Goal: Information Seeking & Learning: Learn about a topic

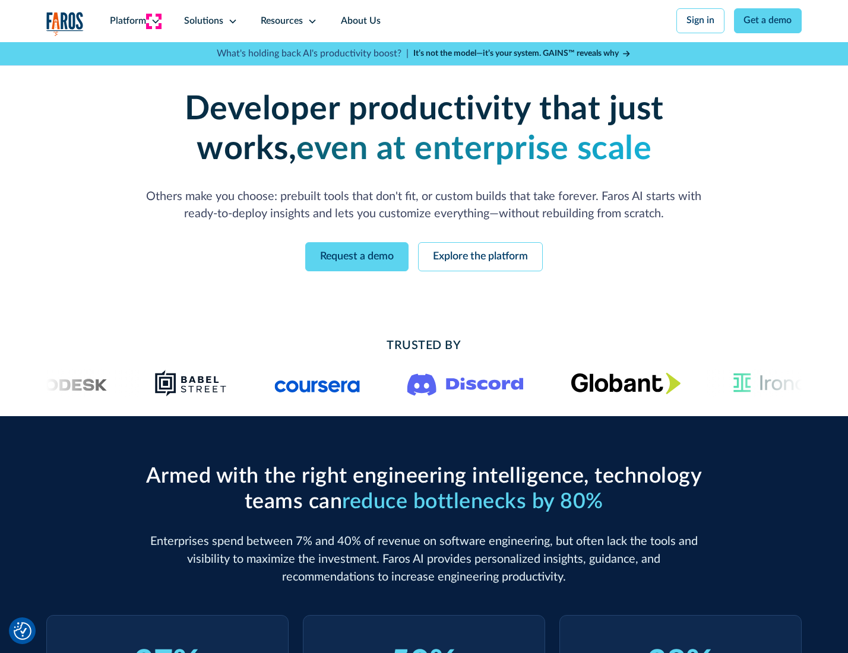
click at [154, 21] on icon at bounding box center [156, 22] width 10 height 10
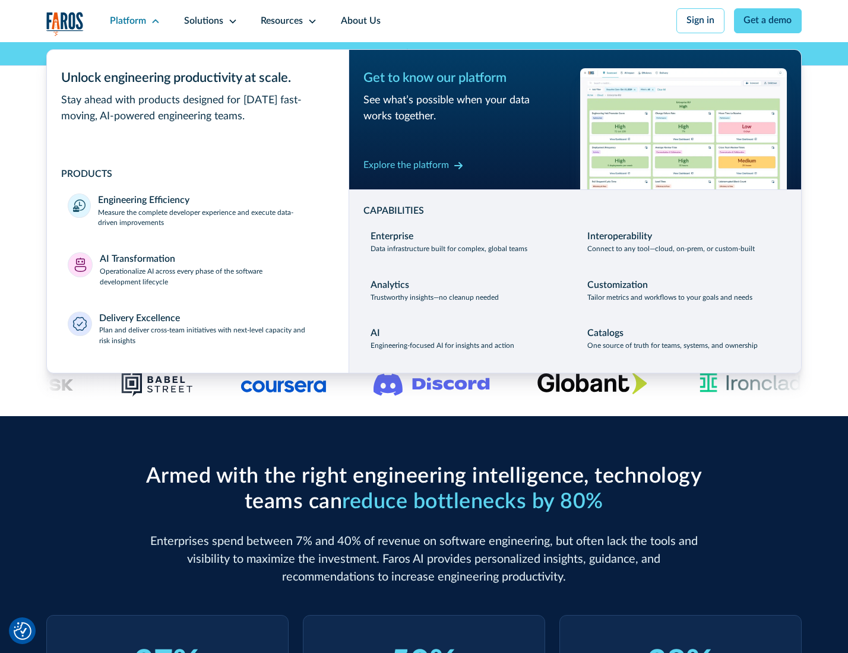
click at [211, 220] on p "Measure the complete developer experience and execute data-driven improvements" at bounding box center [212, 218] width 229 height 21
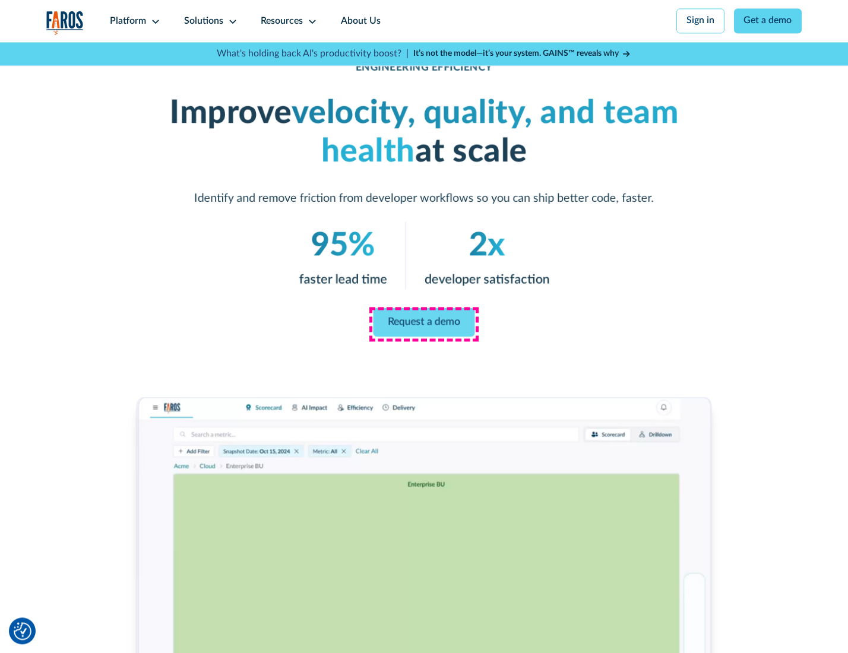
click at [423, 324] on link "Request a demo" at bounding box center [425, 322] width 102 height 29
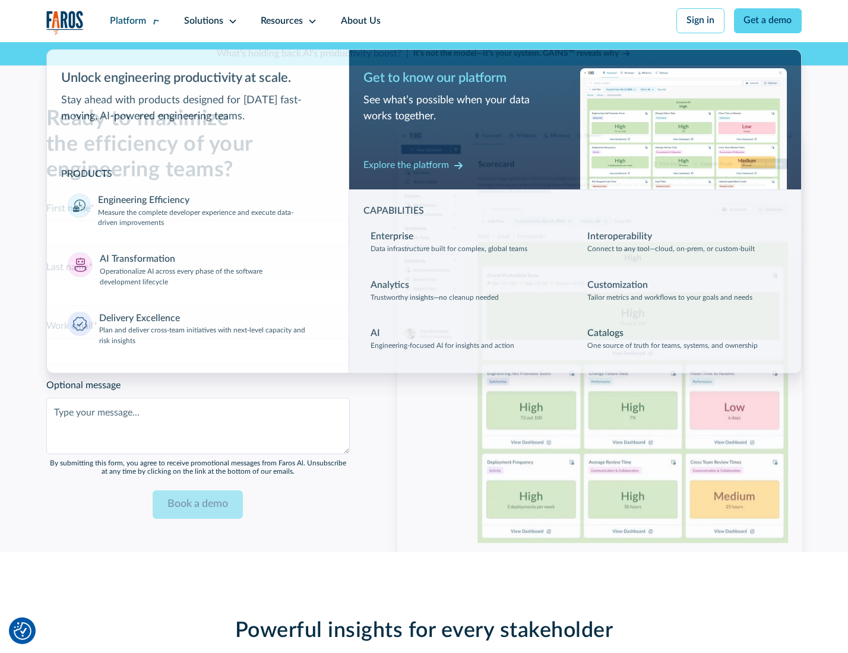
scroll to position [2585, 0]
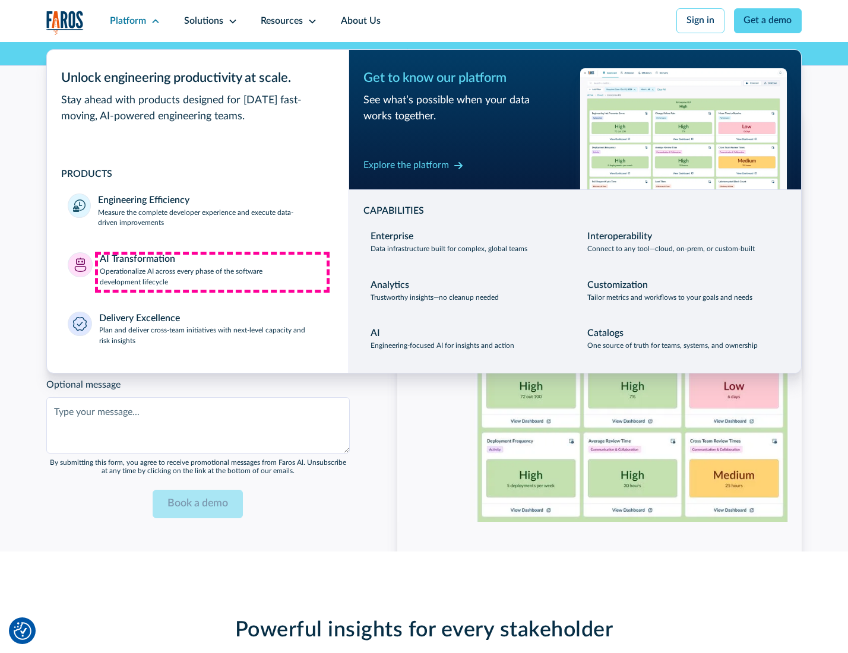
click at [212, 272] on p "Operationalize AI across every phase of the software development lifecycle" at bounding box center [214, 277] width 228 height 21
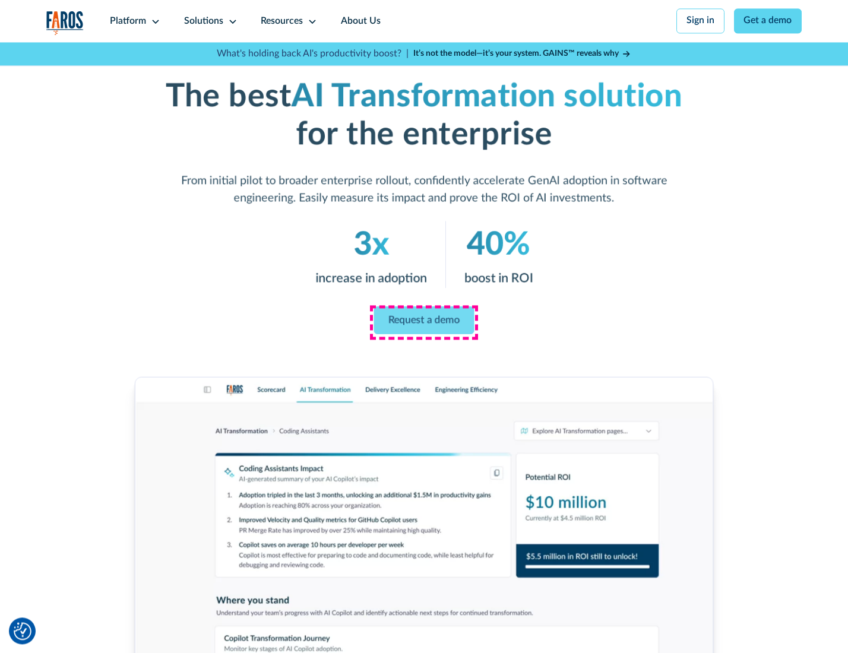
click at [423, 322] on link "Request a demo" at bounding box center [424, 320] width 100 height 28
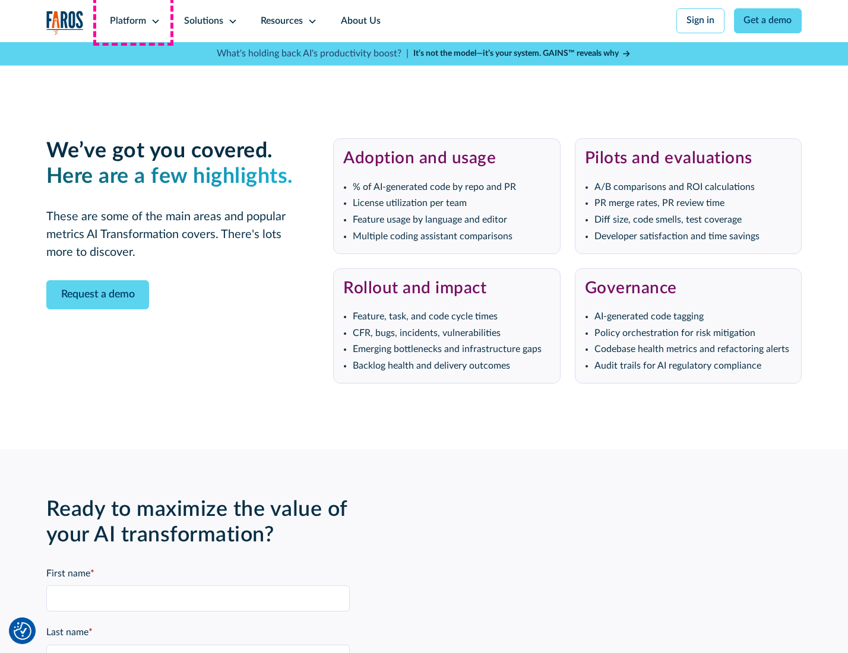
click at [133, 21] on div "Platform" at bounding box center [128, 21] width 36 height 14
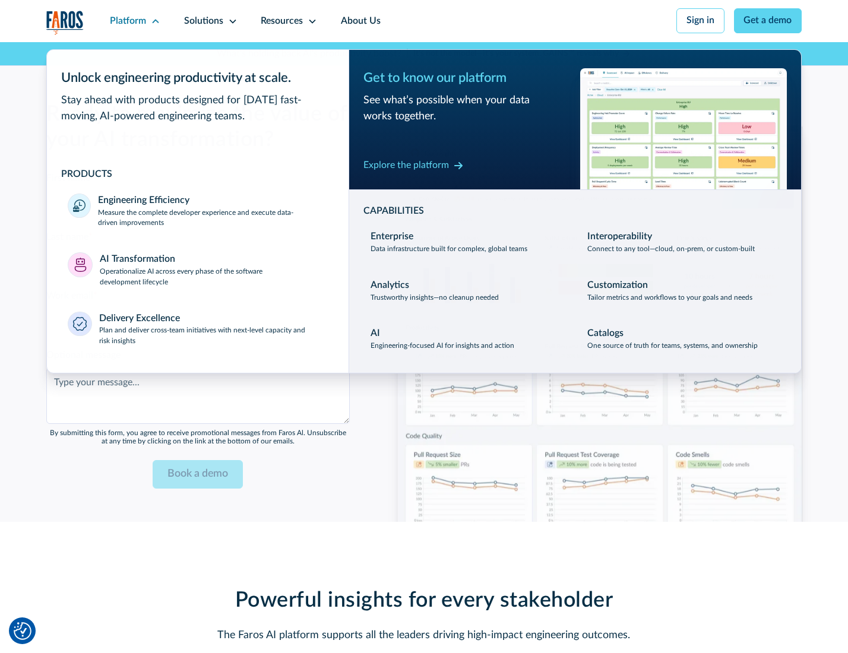
scroll to position [2871, 0]
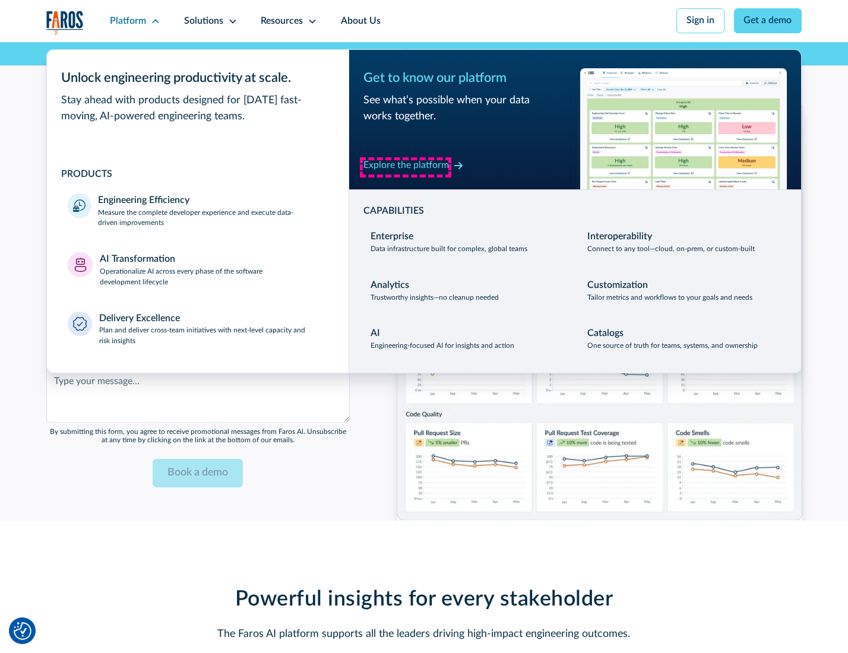
click at [406, 167] on div "Explore the platform" at bounding box center [406, 166] width 86 height 14
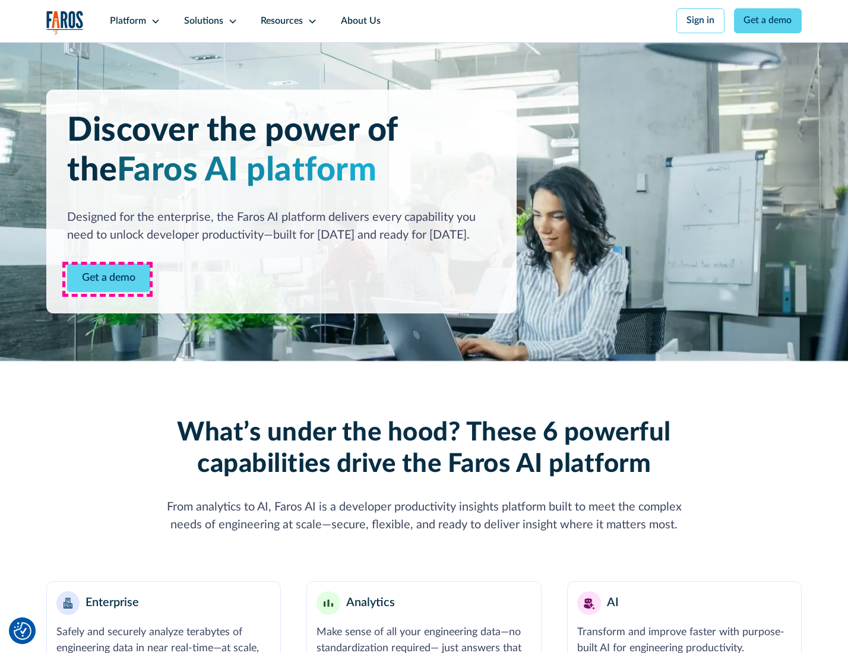
click at [107, 279] on link "Get a demo" at bounding box center [108, 278] width 83 height 29
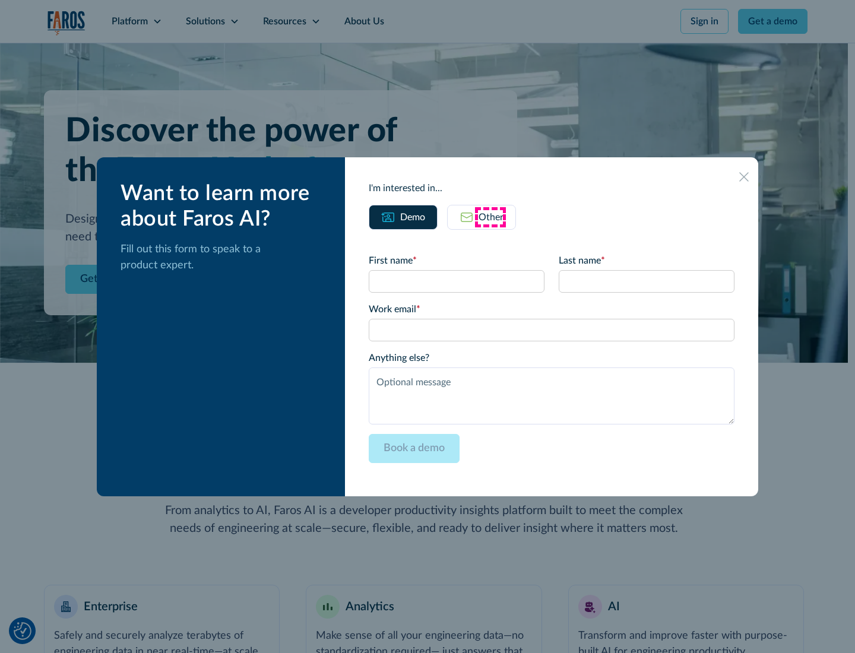
click at [491, 217] on div "Other" at bounding box center [491, 217] width 25 height 14
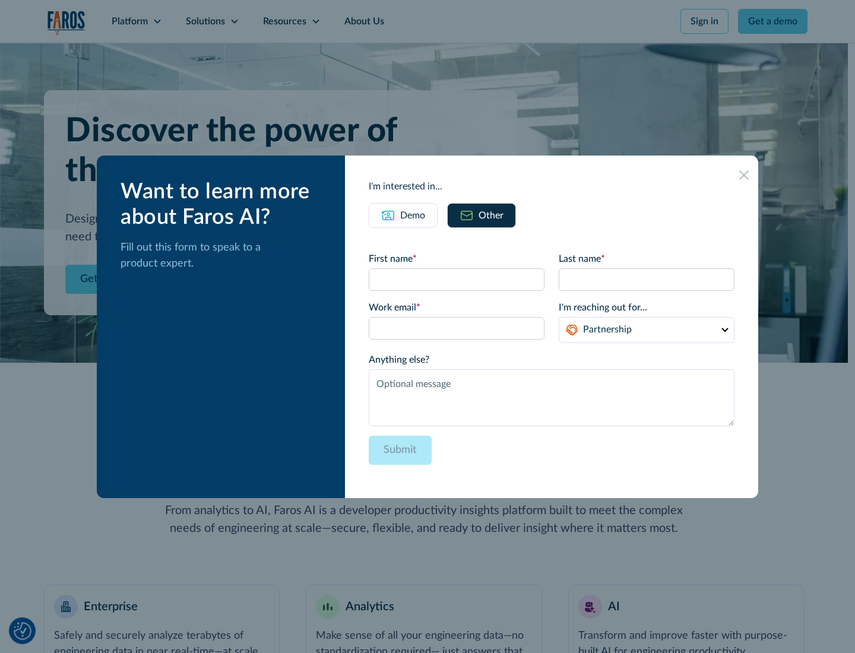
click at [412, 215] on div "Demo" at bounding box center [412, 215] width 25 height 14
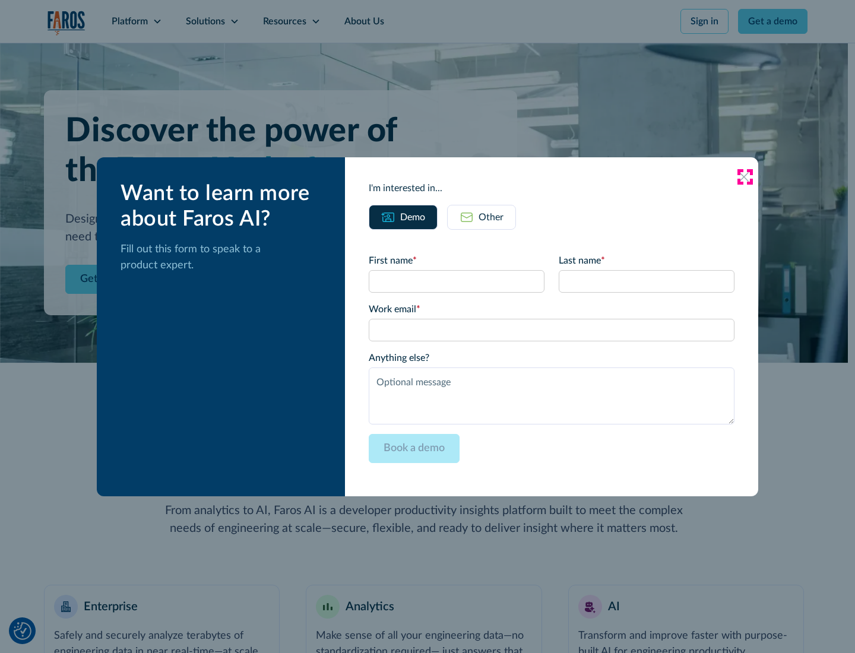
click at [745, 176] on icon at bounding box center [744, 177] width 10 height 10
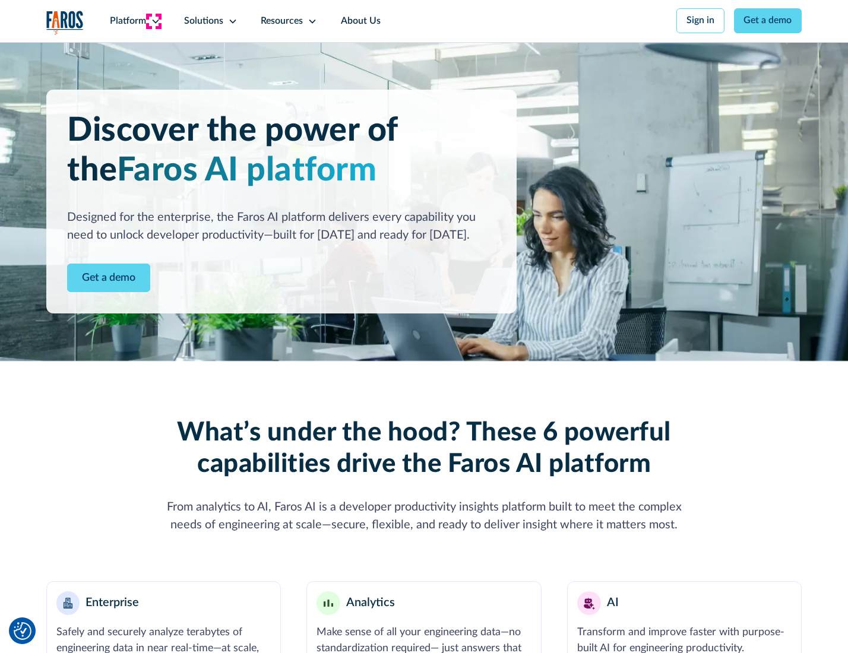
click at [154, 21] on icon at bounding box center [156, 22] width 10 height 10
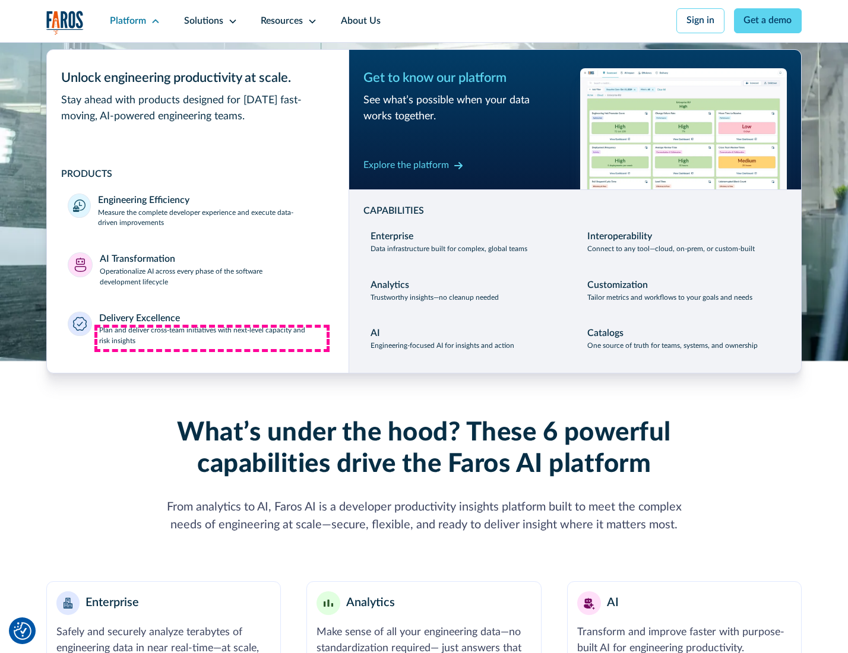
click at [212, 338] on p "Plan and deliver cross-team initiatives with next-level capacity and risk insig…" at bounding box center [213, 335] width 229 height 21
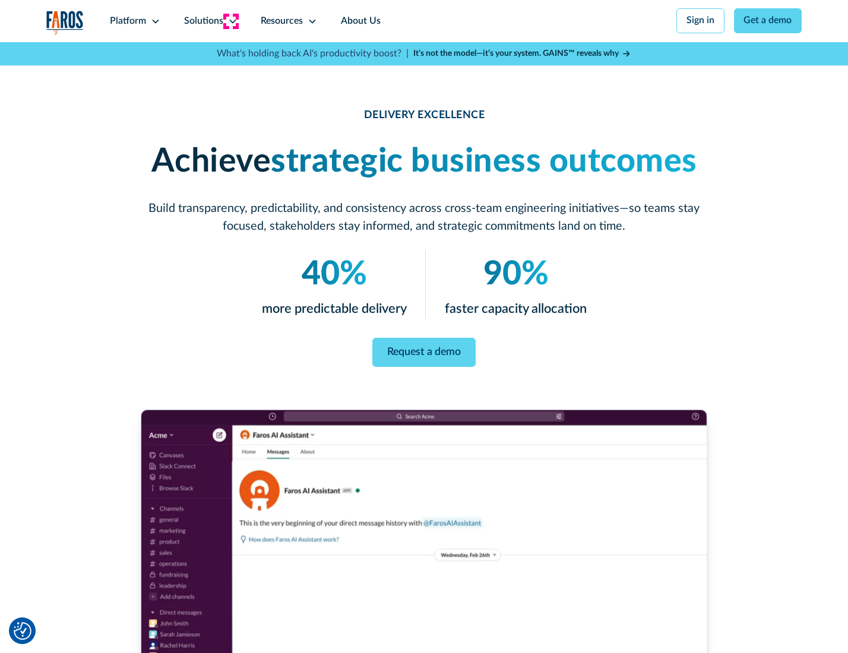
click at [230, 21] on icon at bounding box center [233, 22] width 10 height 10
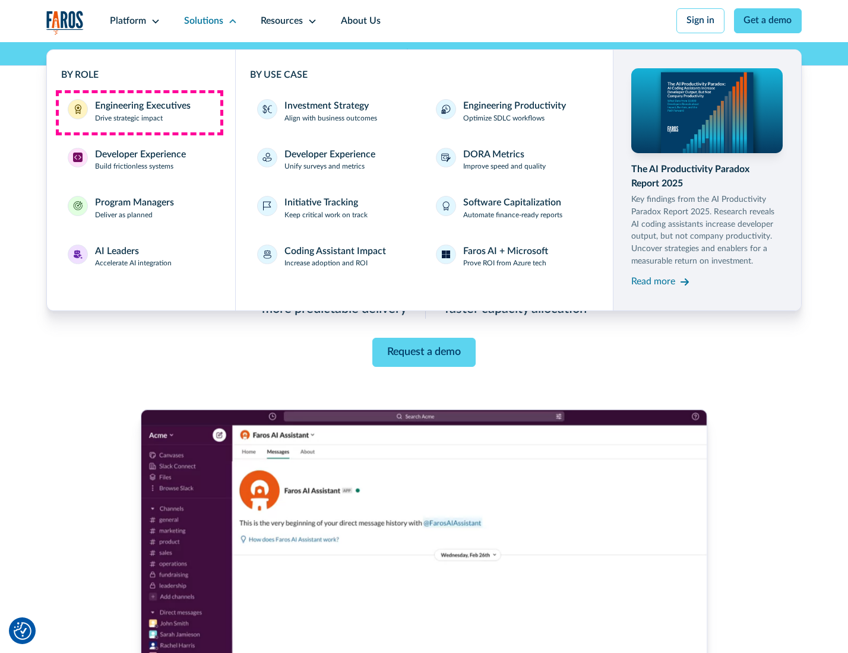
click at [139, 112] on div "Engineering Executives" at bounding box center [143, 106] width 96 height 14
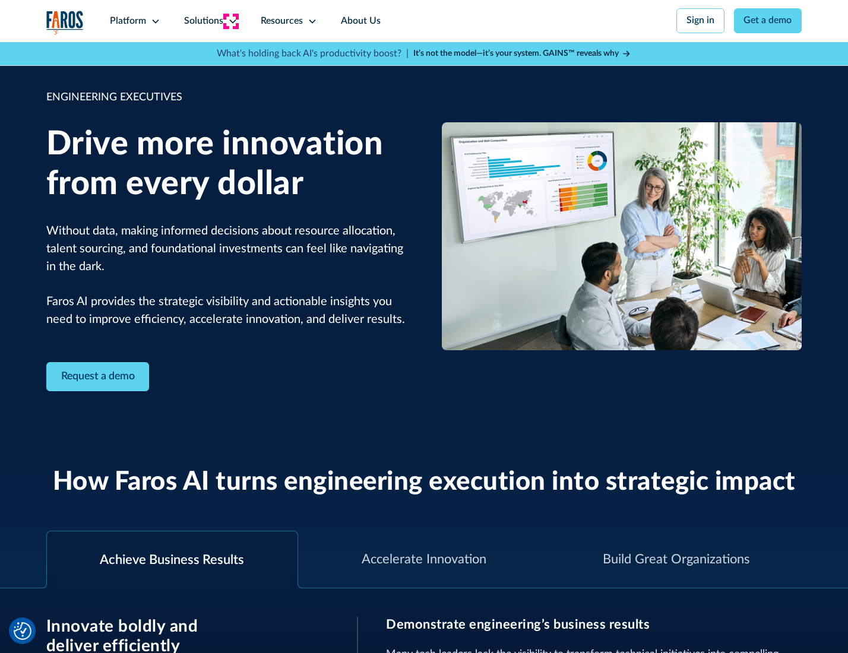
click at [230, 21] on icon at bounding box center [233, 22] width 10 height 10
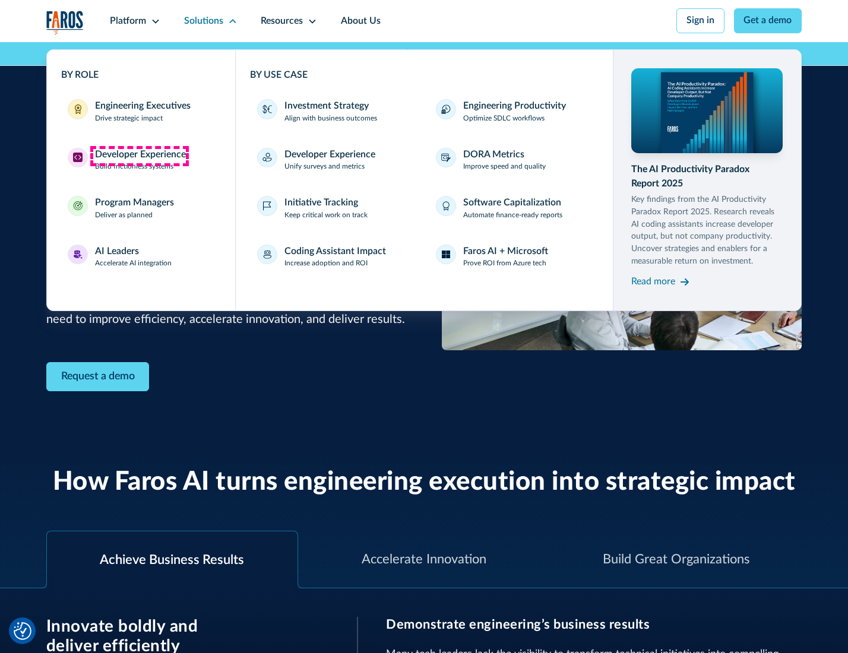
click at [139, 156] on div "Developer Experience" at bounding box center [140, 155] width 91 height 14
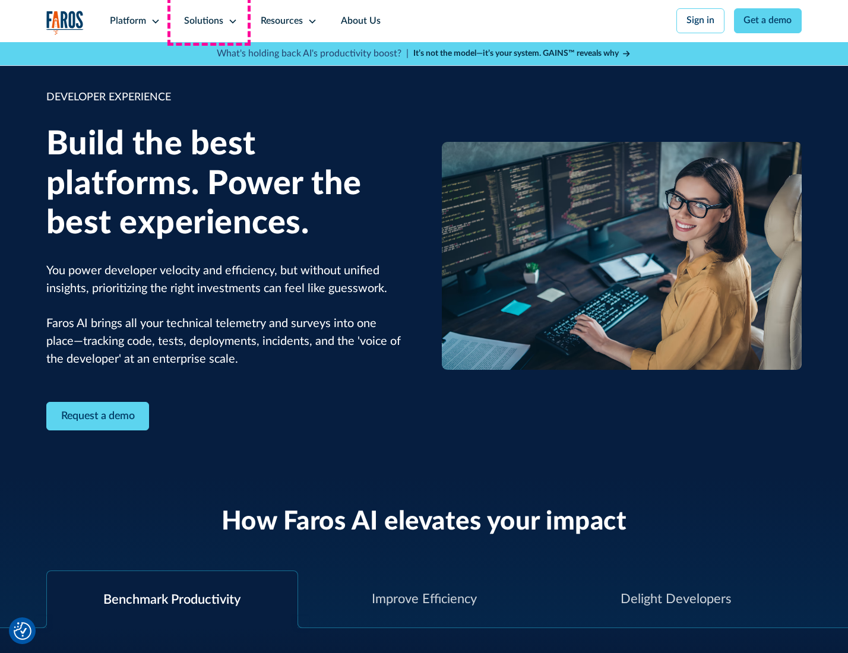
click at [209, 21] on div "Solutions" at bounding box center [203, 21] width 39 height 14
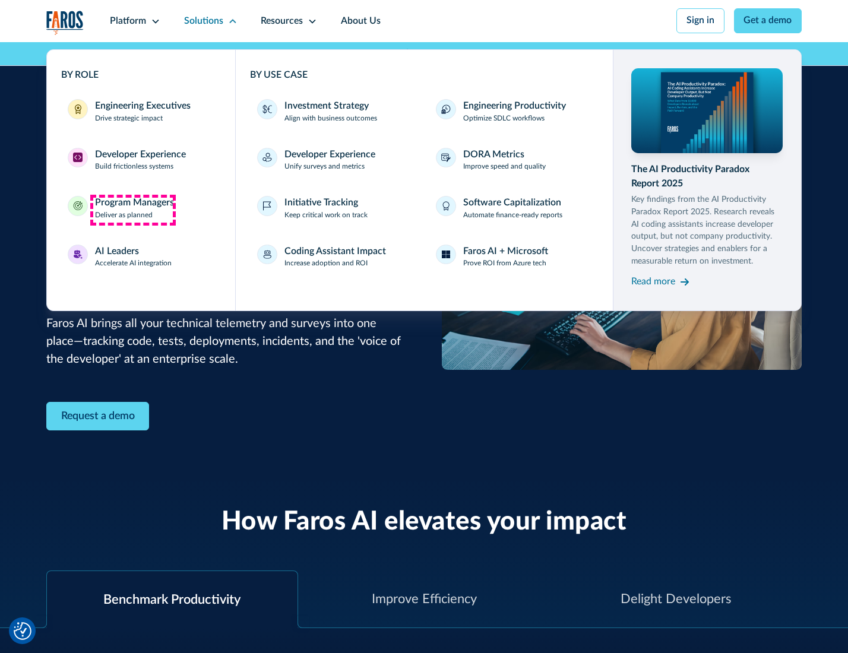
click at [132, 210] on div "Program Managers" at bounding box center [134, 203] width 79 height 14
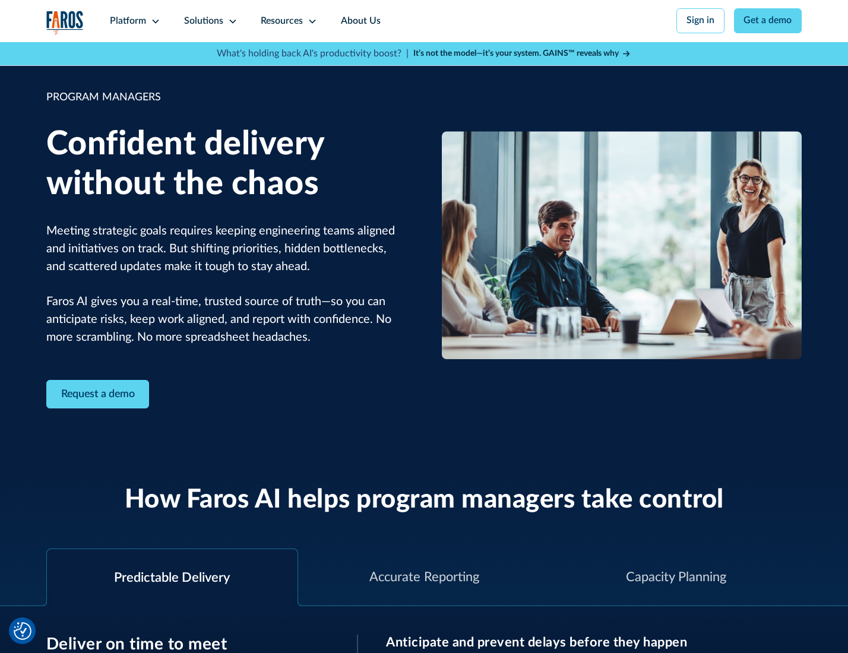
click at [230, 21] on icon at bounding box center [233, 22] width 10 height 10
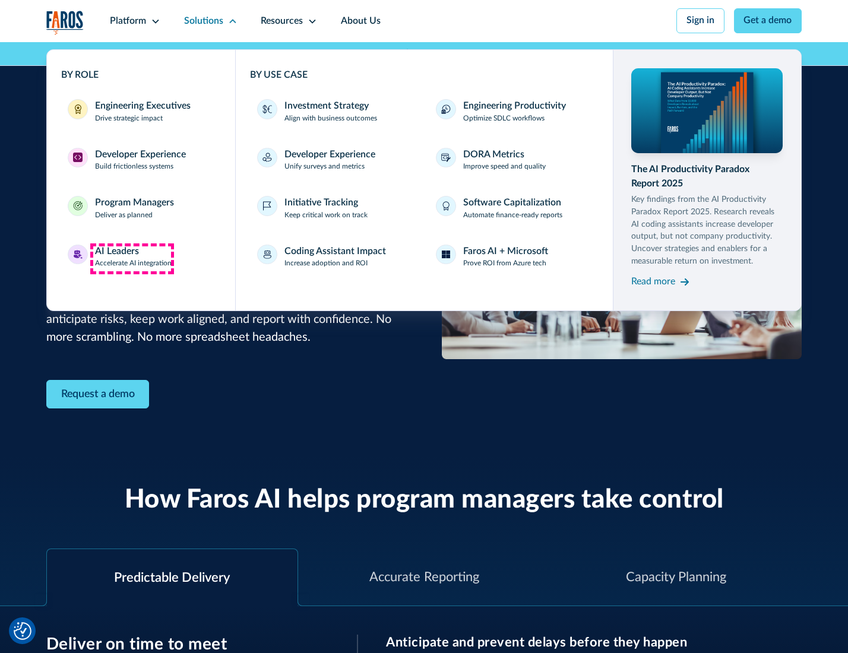
click at [132, 258] on div "AI Leaders" at bounding box center [117, 252] width 44 height 14
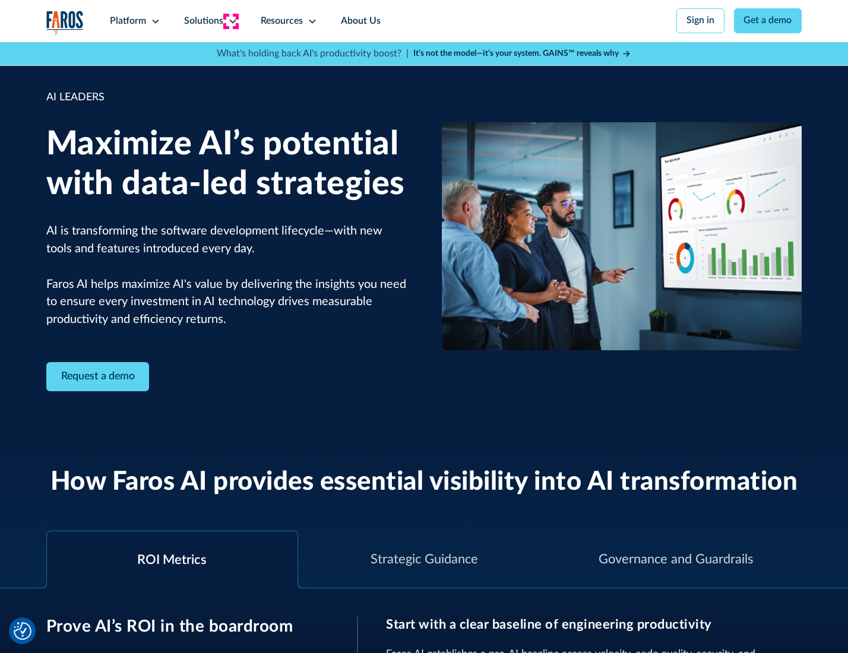
click at [230, 21] on icon at bounding box center [233, 22] width 10 height 10
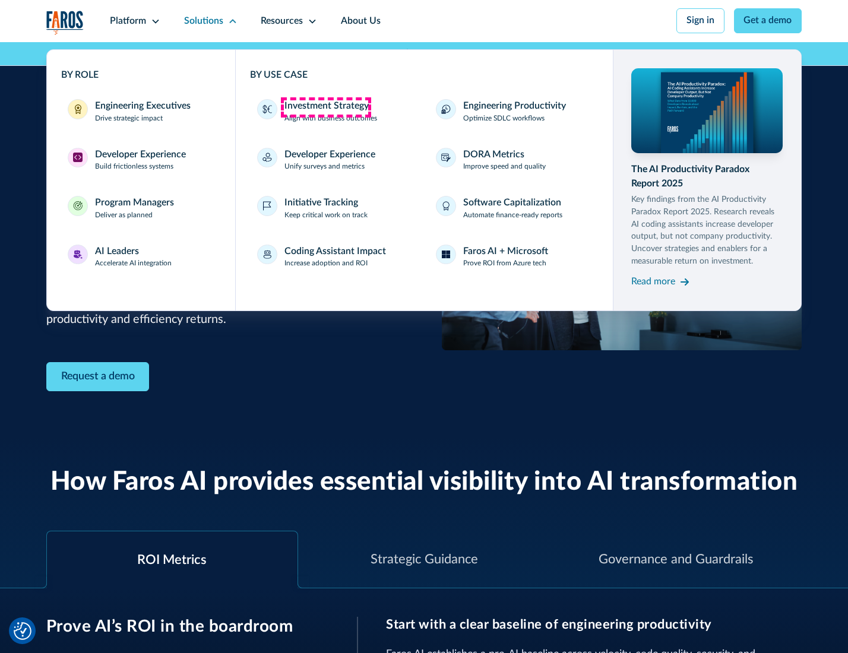
click at [325, 107] on div "Investment Strategy" at bounding box center [326, 106] width 84 height 14
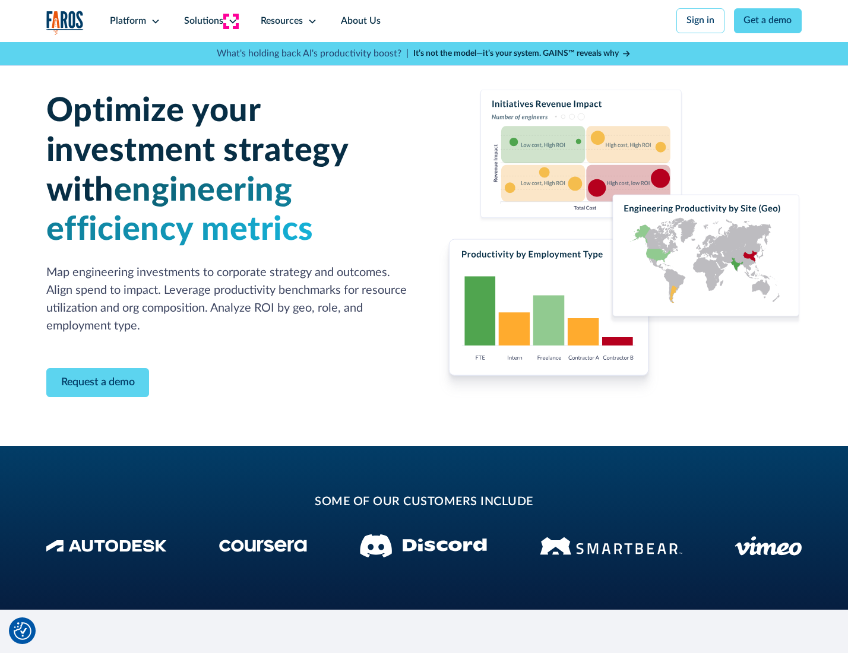
click at [230, 21] on icon at bounding box center [233, 22] width 10 height 10
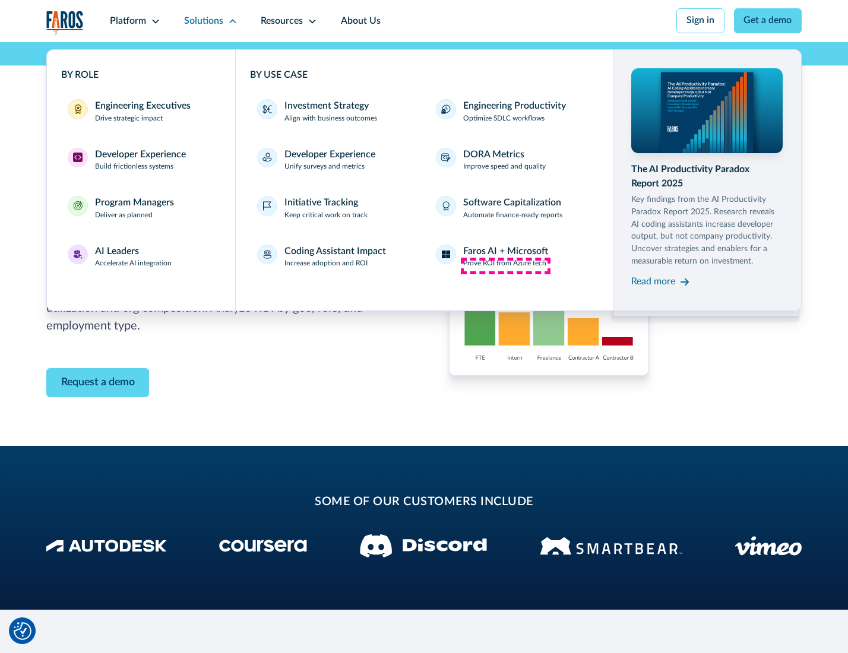
click at [505, 265] on p "Prove ROI from Azure tech" at bounding box center [504, 263] width 83 height 11
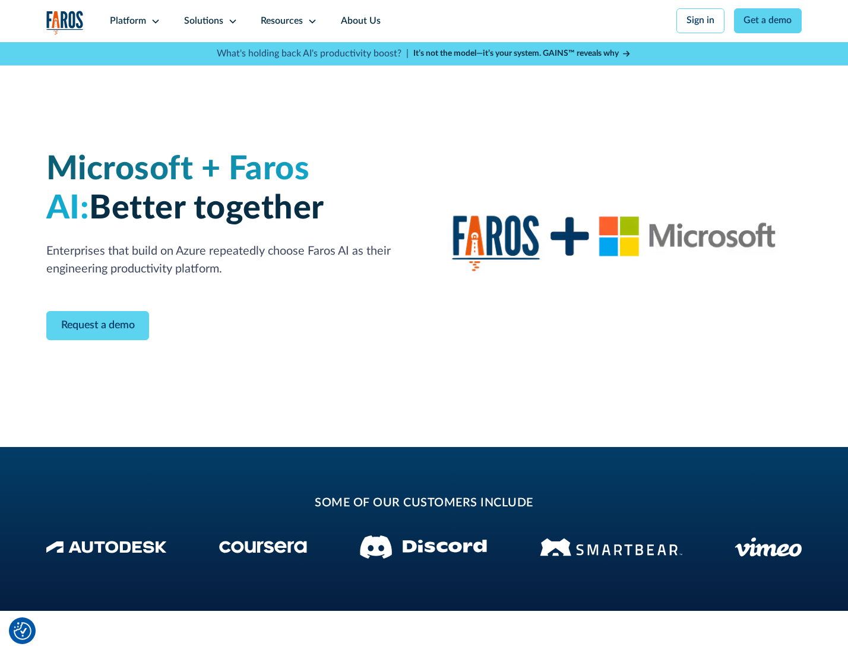
click at [230, 21] on icon at bounding box center [233, 22] width 10 height 10
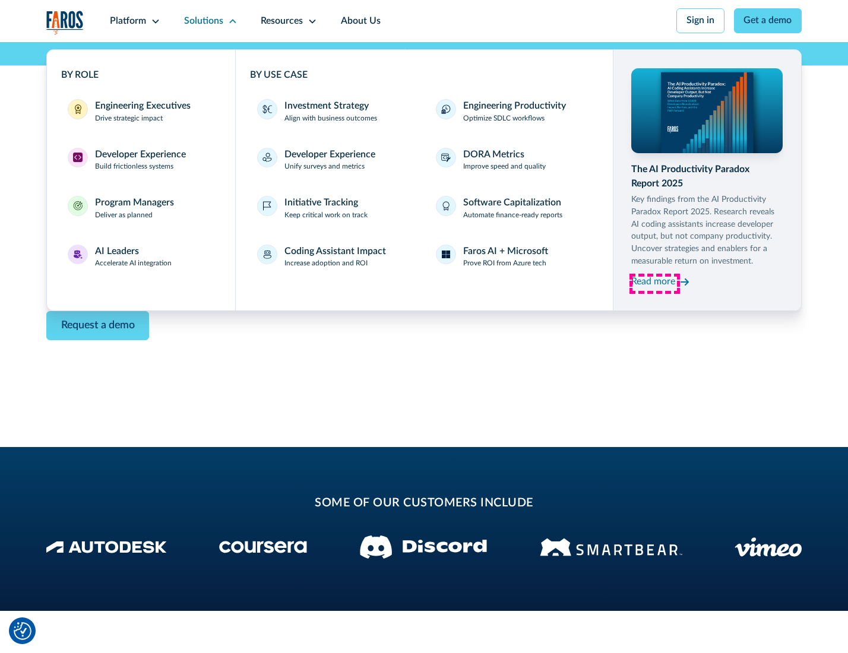
click at [654, 284] on div "Read more" at bounding box center [653, 282] width 44 height 14
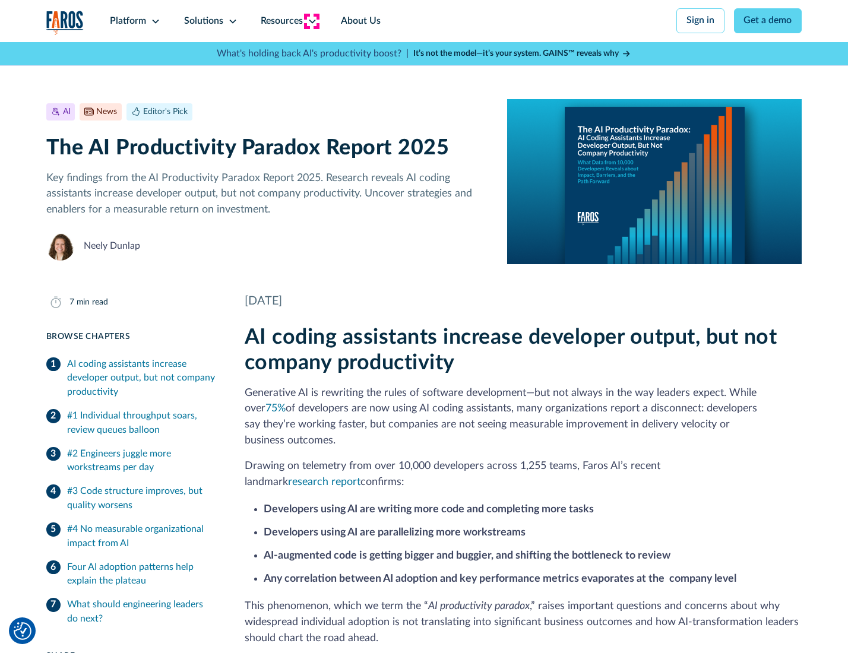
click at [311, 21] on icon at bounding box center [313, 22] width 10 height 10
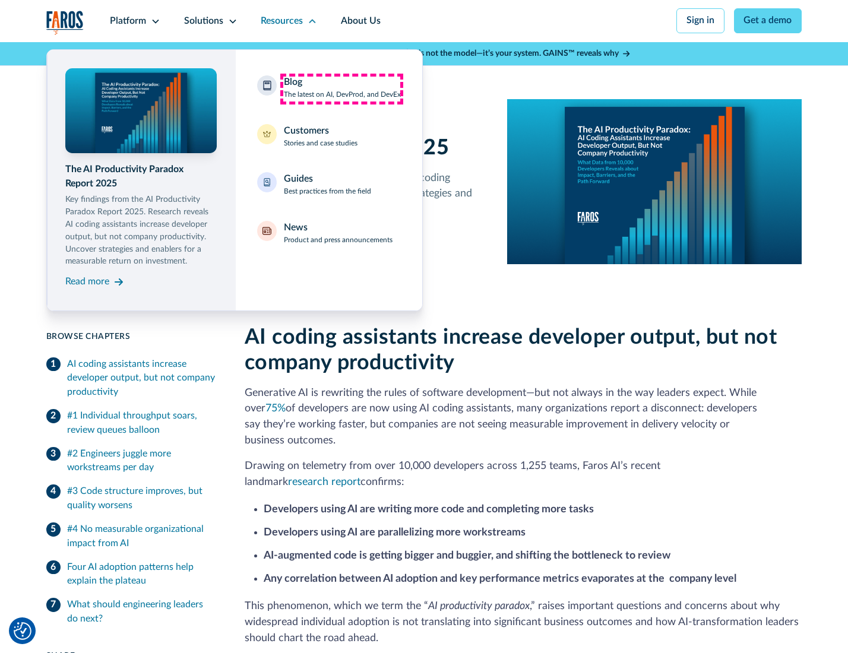
click at [341, 88] on div "Blog The latest on AI, DevProd, and DevEx" at bounding box center [342, 87] width 117 height 25
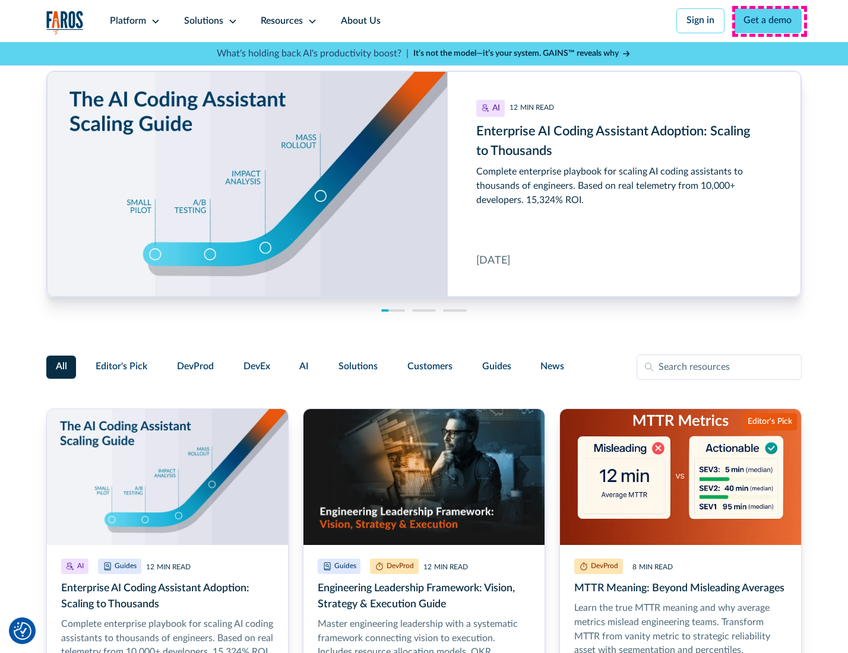
click at [769, 21] on link "Get a demo" at bounding box center [768, 20] width 68 height 25
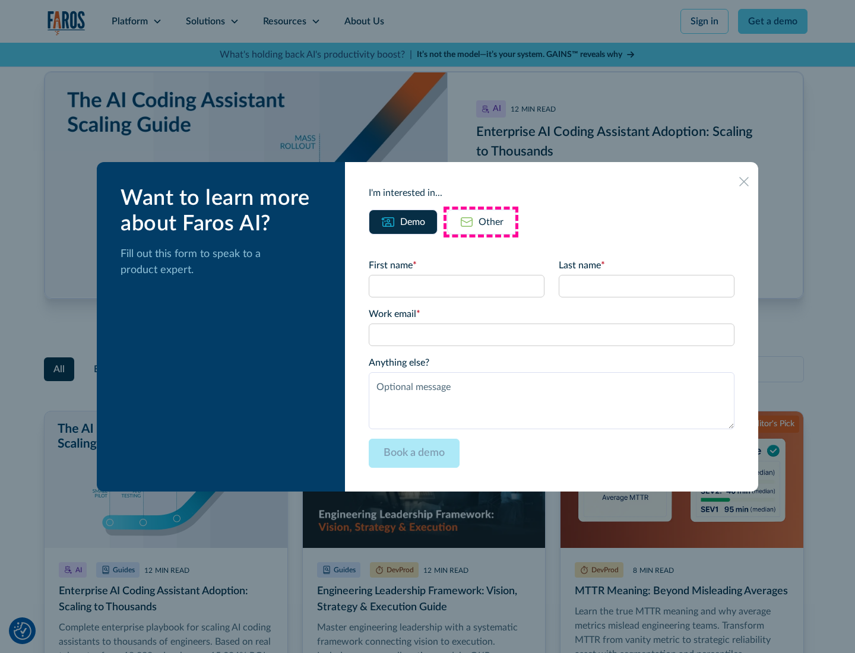
click at [481, 221] on div "Other" at bounding box center [491, 222] width 25 height 14
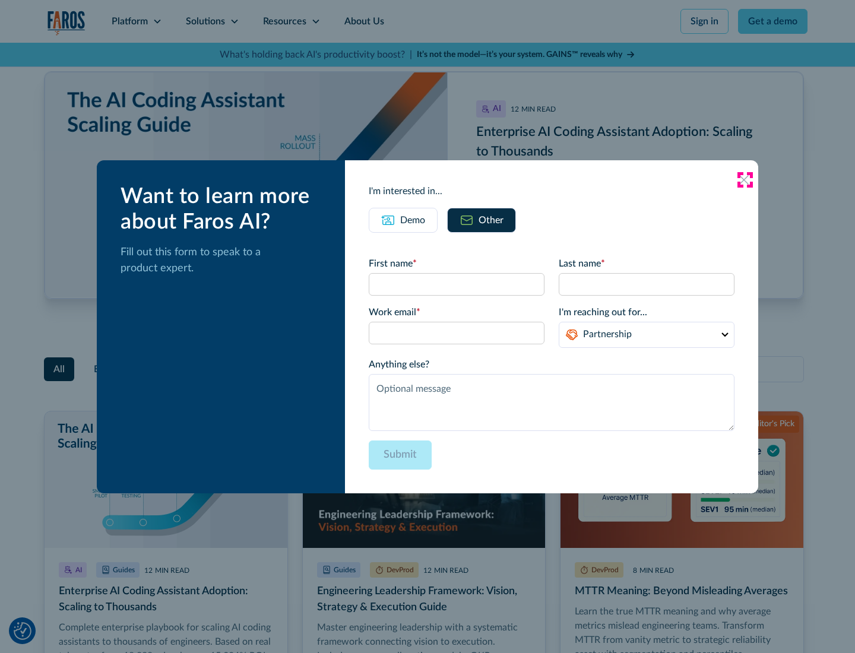
click at [745, 179] on icon at bounding box center [744, 180] width 10 height 10
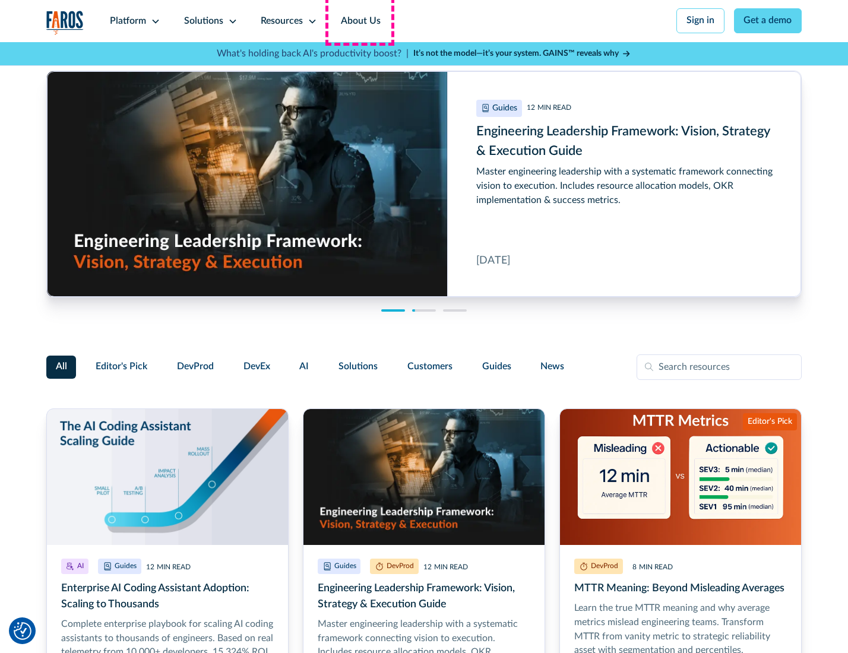
click at [359, 21] on link "About Us" at bounding box center [361, 21] width 64 height 42
